Goal: Task Accomplishment & Management: Complete application form

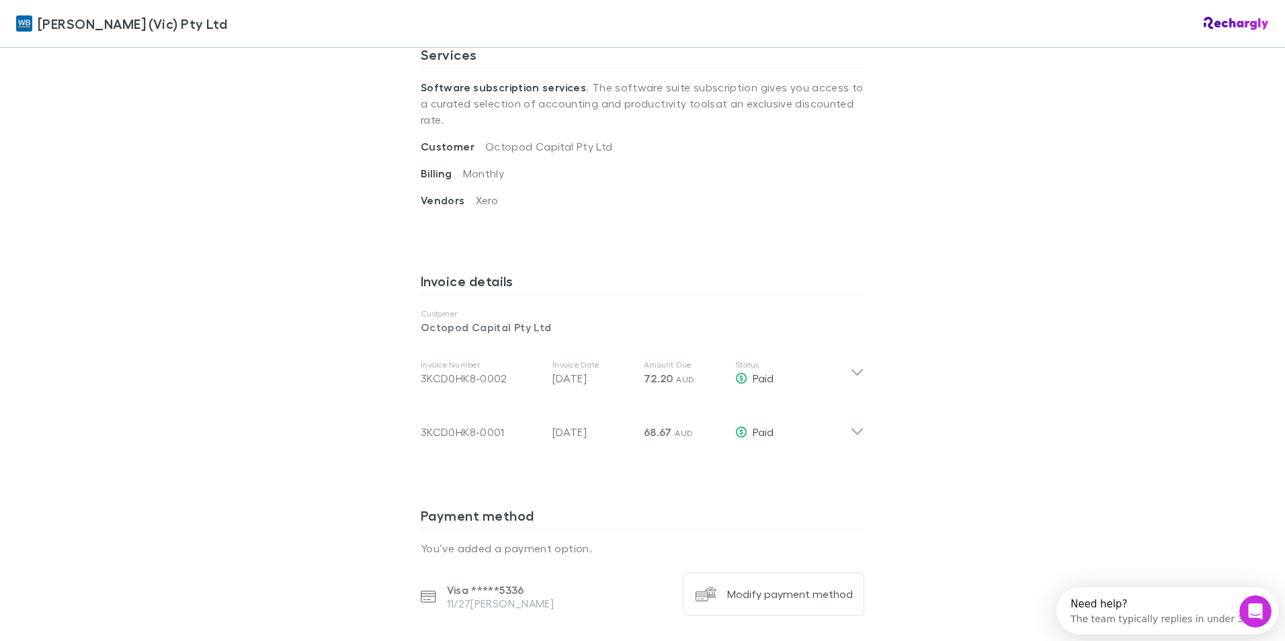
scroll to position [537, 0]
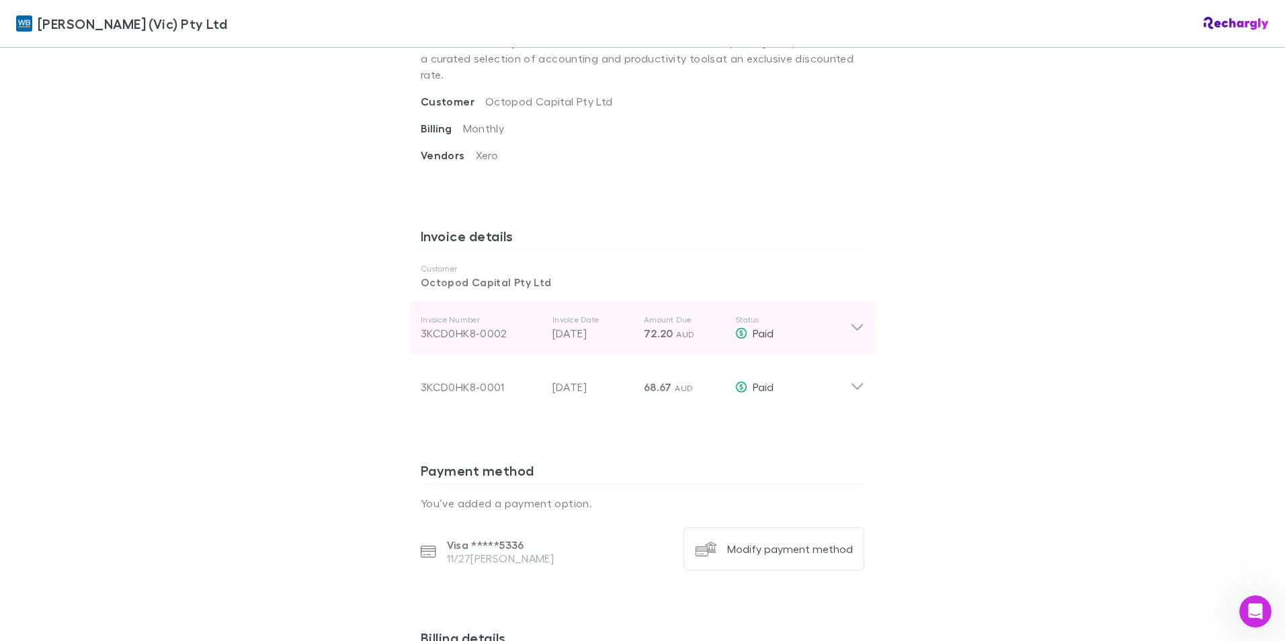
click at [853, 320] on icon at bounding box center [857, 328] width 14 height 16
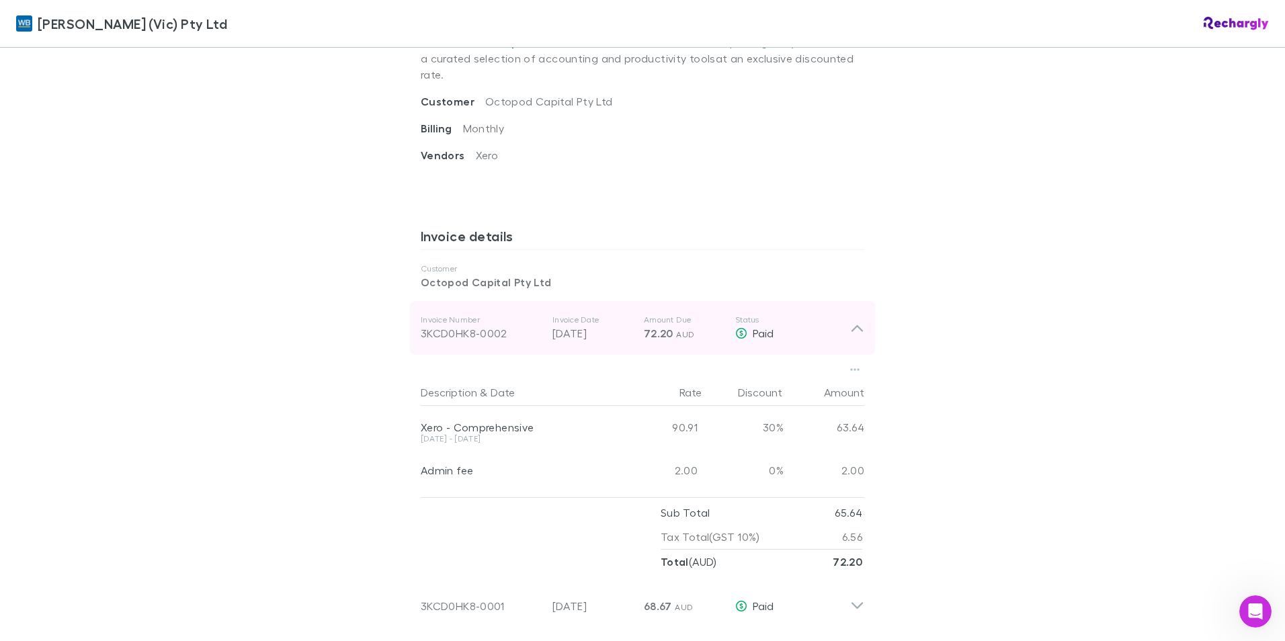
click at [853, 325] on icon at bounding box center [856, 328] width 11 height 7
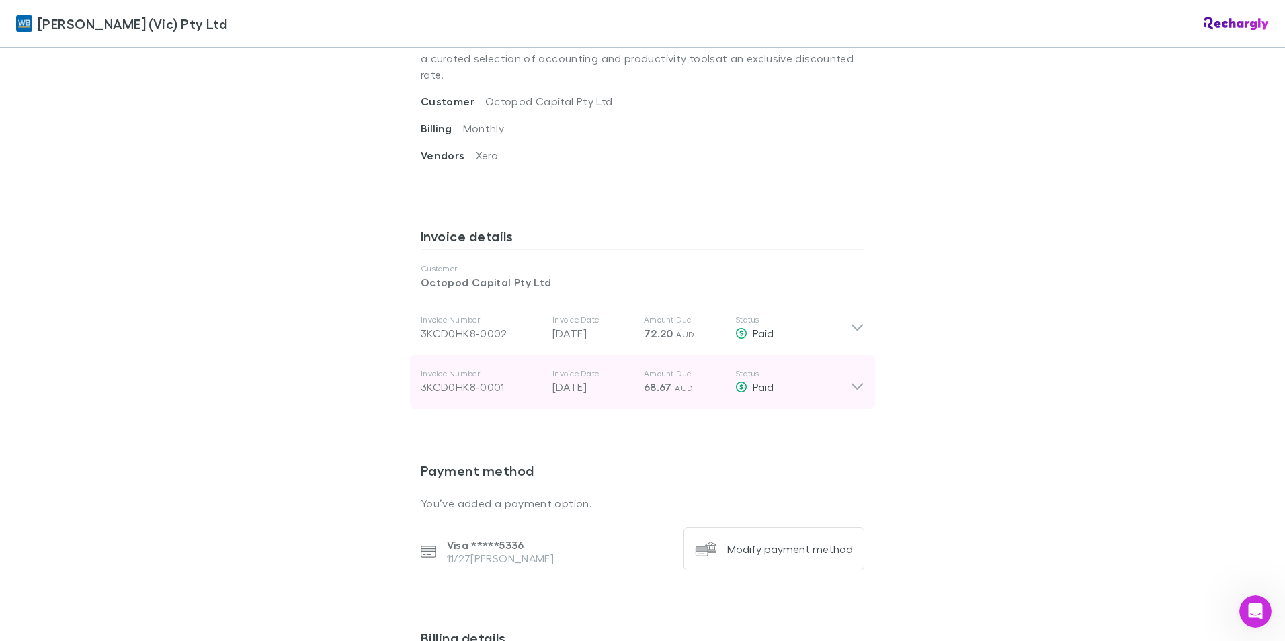
click at [853, 368] on icon at bounding box center [857, 381] width 14 height 27
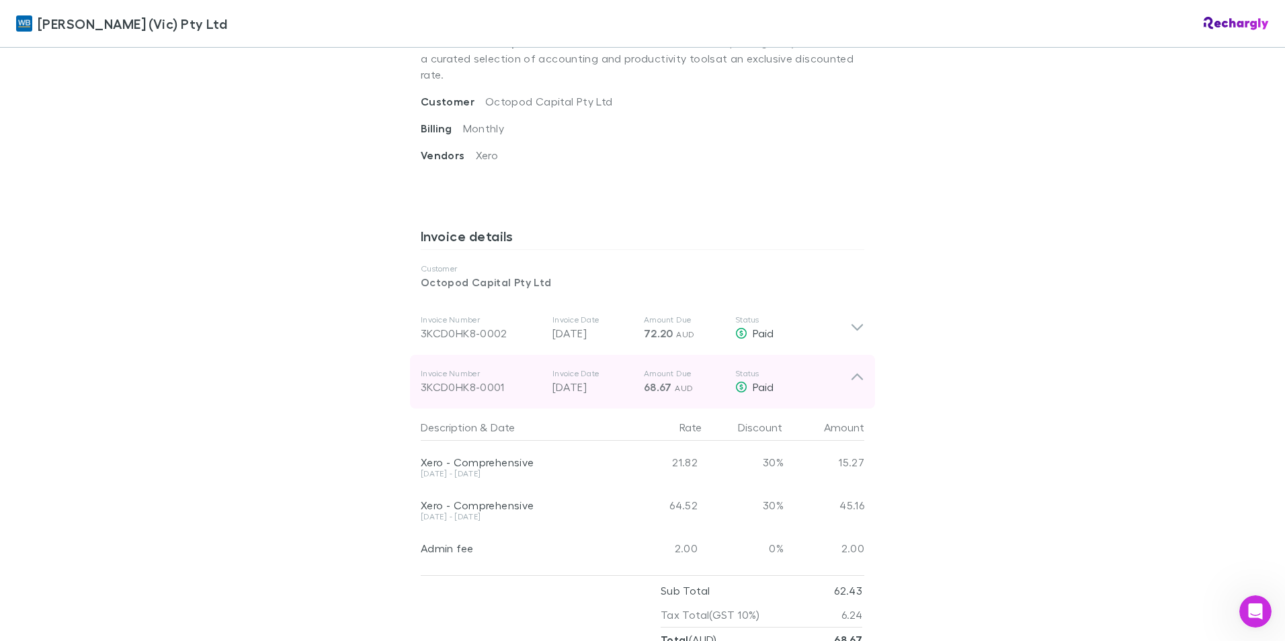
click at [855, 368] on icon at bounding box center [857, 381] width 14 height 27
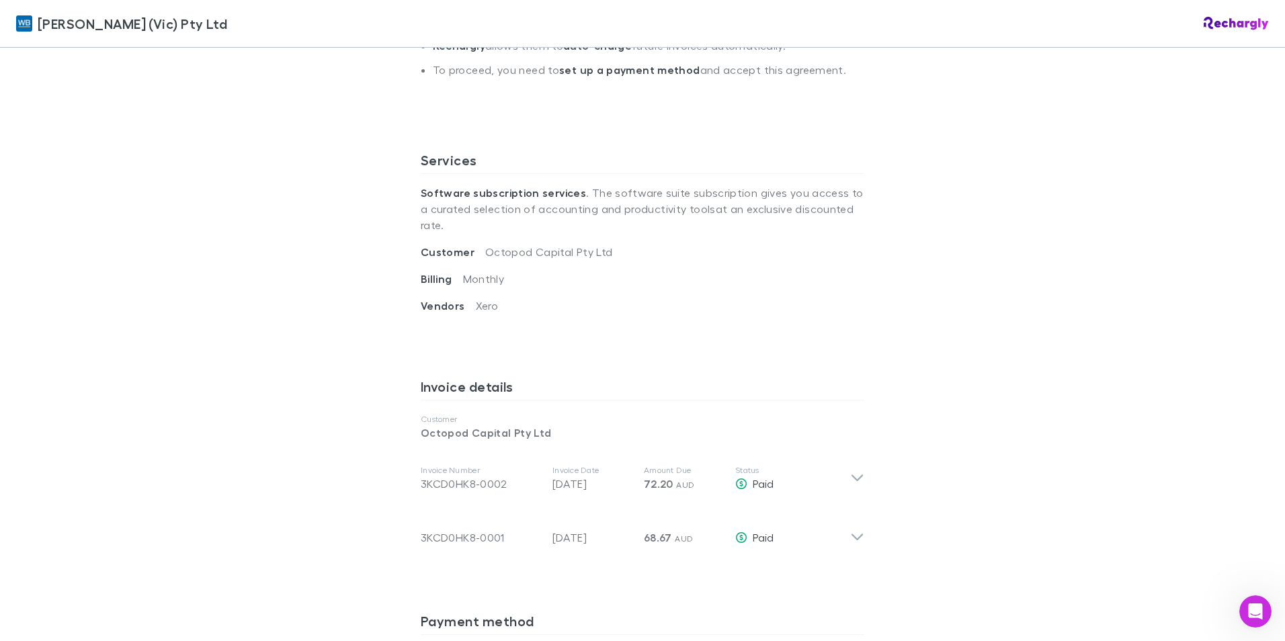
scroll to position [310, 0]
